Goal: Task Accomplishment & Management: Manage account settings

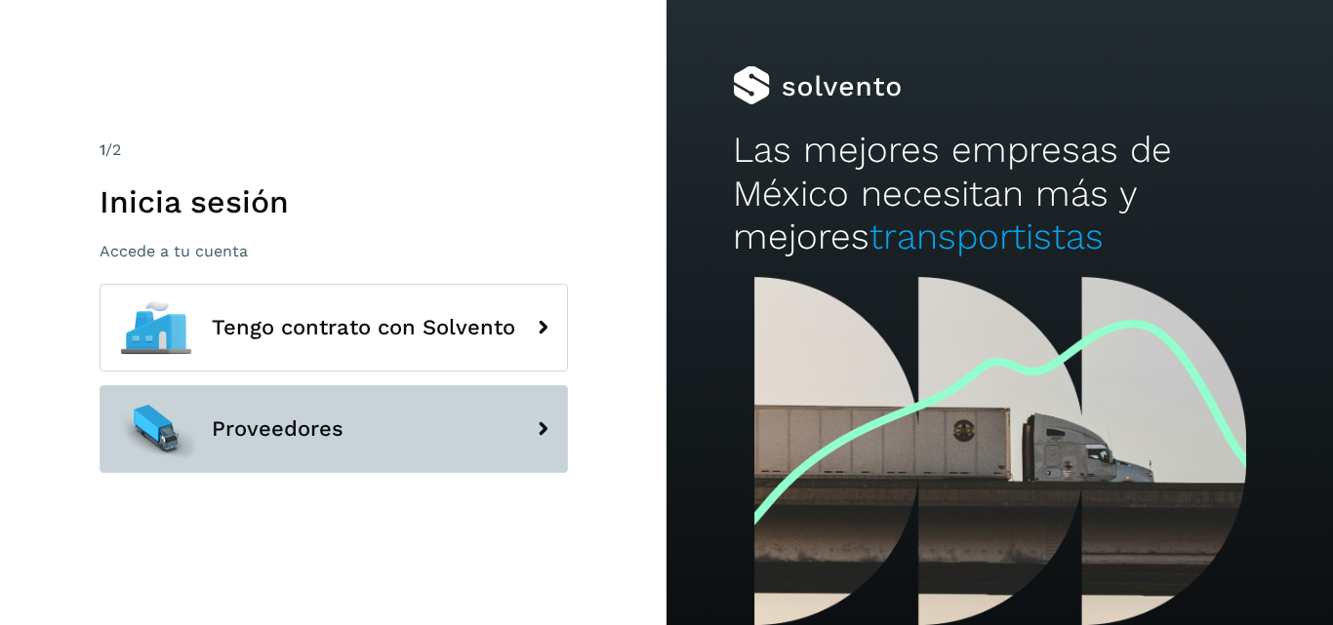
click at [369, 452] on button "Proveedores" at bounding box center [334, 429] width 468 height 88
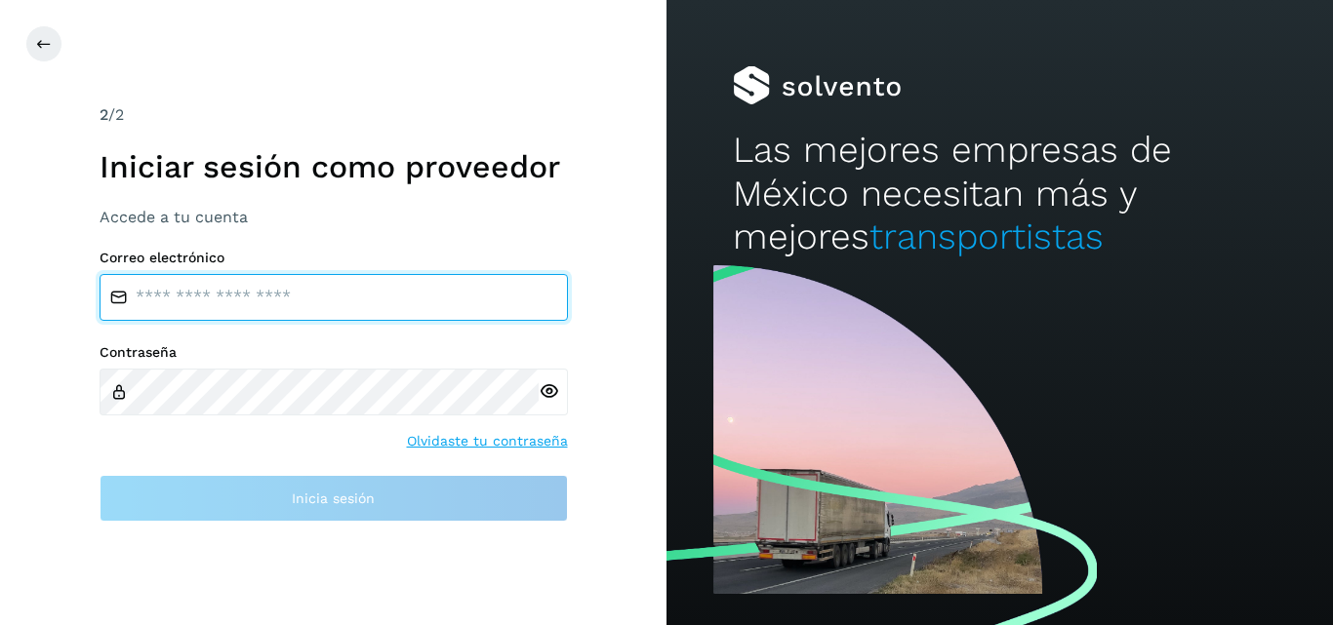
click at [302, 299] on input "email" at bounding box center [334, 297] width 468 height 47
type input "*"
type input "**********"
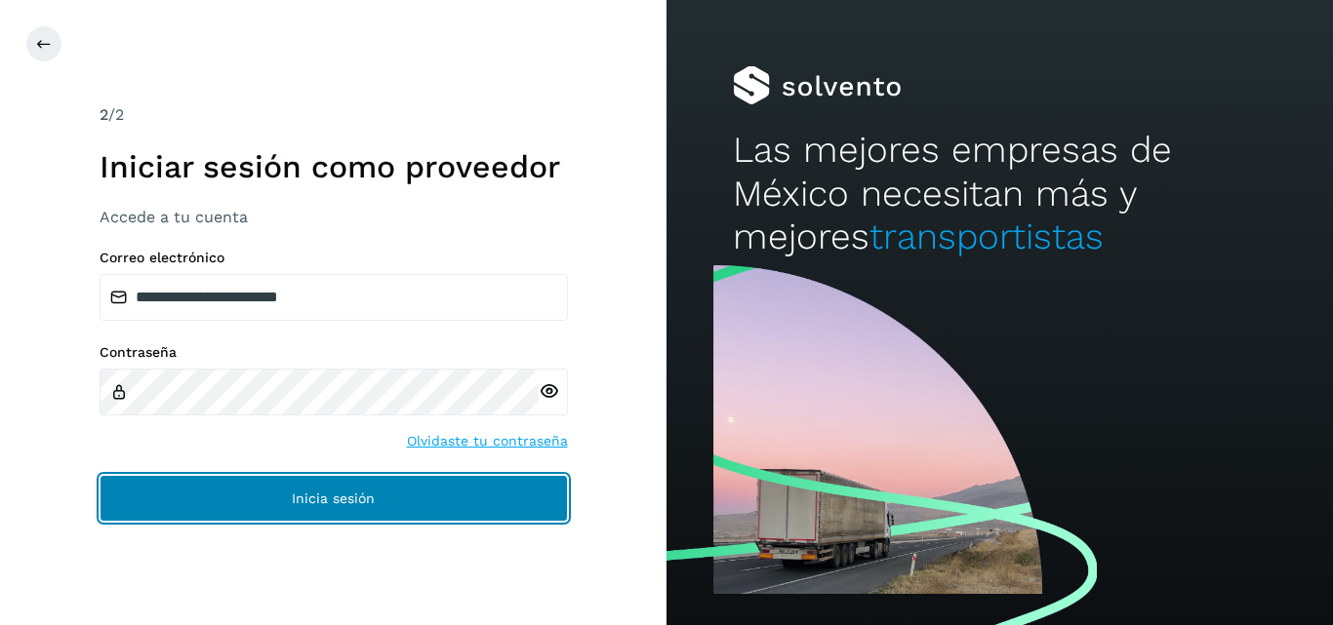
click at [398, 487] on button "Inicia sesión" at bounding box center [334, 498] width 468 height 47
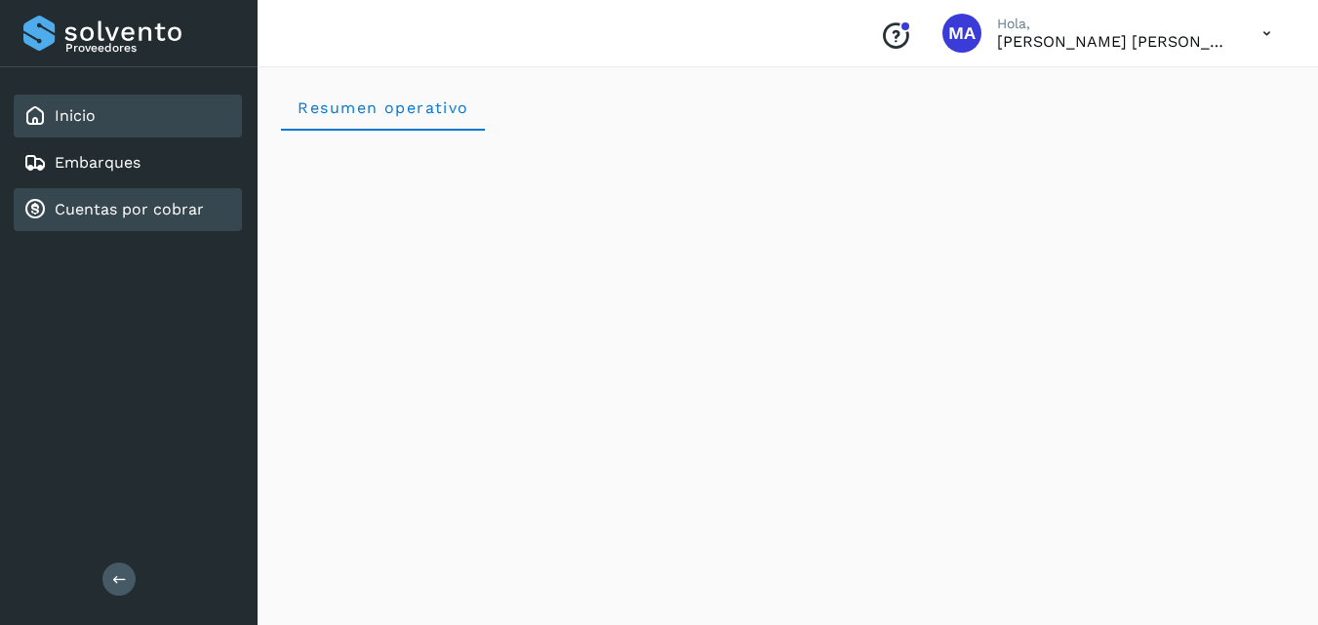
click at [88, 215] on link "Cuentas por cobrar" at bounding box center [129, 209] width 149 height 19
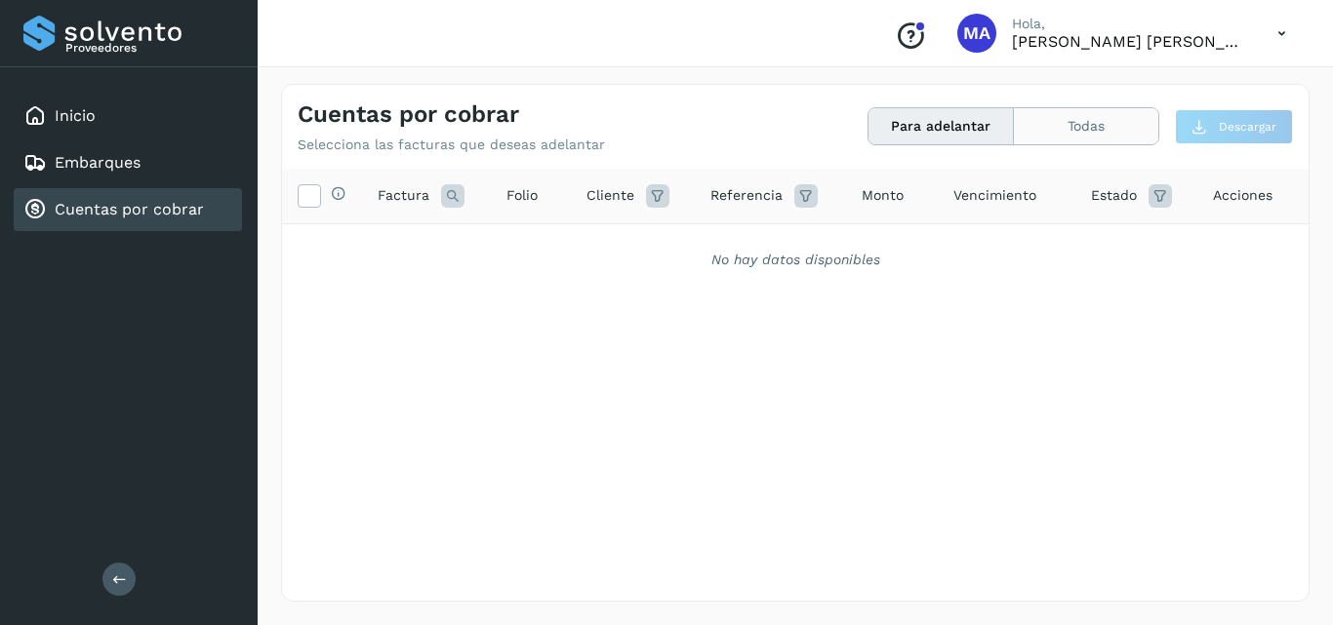
click at [1063, 122] on button "Todas" at bounding box center [1086, 126] width 144 height 36
